Goal: Task Accomplishment & Management: Manage account settings

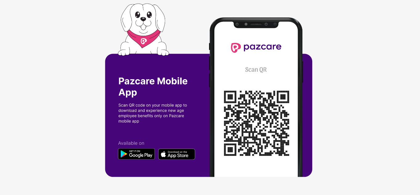
click at [191, 24] on img at bounding box center [210, 97] width 210 height 188
drag, startPoint x: 416, startPoint y: 59, endPoint x: 406, endPoint y: 148, distance: 90.4
click at [406, 148] on div at bounding box center [210, 97] width 420 height 195
click at [73, 43] on div at bounding box center [210, 97] width 420 height 195
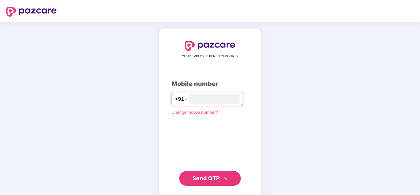
type input "**********"
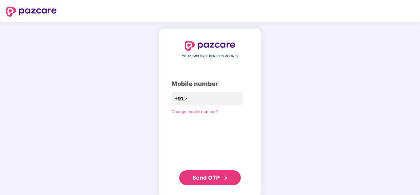
click at [220, 176] on span "Send OTP" at bounding box center [205, 177] width 27 height 6
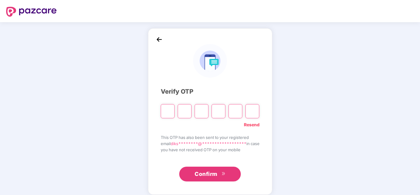
type input "*"
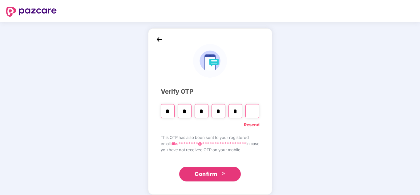
type input "*"
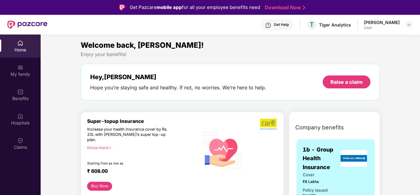
click at [391, 26] on div "User" at bounding box center [382, 27] width 36 height 5
click at [405, 24] on div at bounding box center [408, 24] width 7 height 7
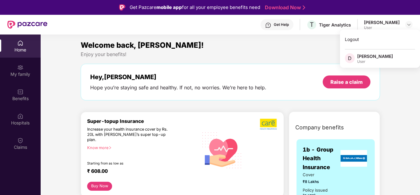
click at [373, 57] on div "[PERSON_NAME]" at bounding box center [375, 56] width 36 height 6
